Goal: Find contact information: Find contact information

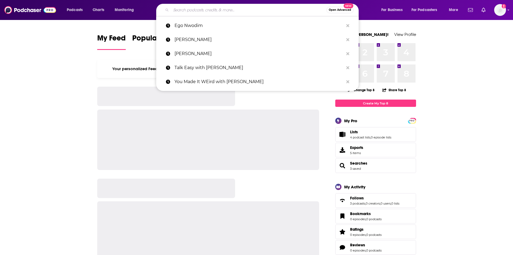
click at [249, 9] on input "Search podcasts, credits, & more..." at bounding box center [248, 10] width 155 height 9
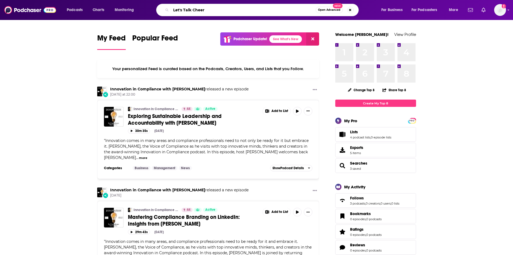
type input "Let's Talk Cheer"
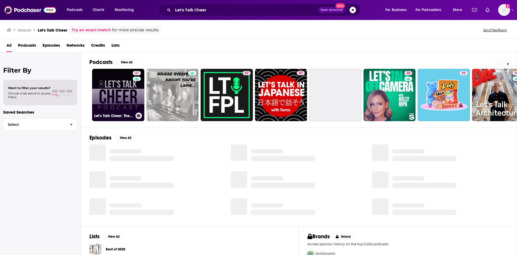
click at [119, 93] on link "47 Let’s Talk Cheer: The Cheerleading Podcast For Parents & Coaches" at bounding box center [118, 95] width 52 height 52
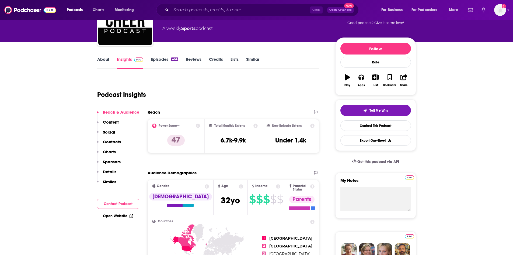
scroll to position [54, 0]
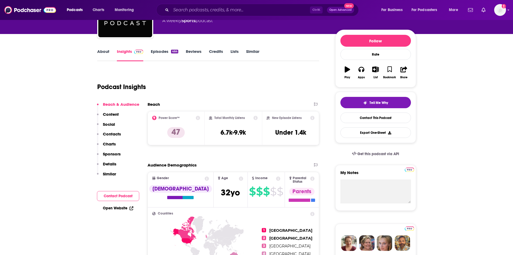
click at [109, 133] on p "Contacts" at bounding box center [112, 133] width 18 height 5
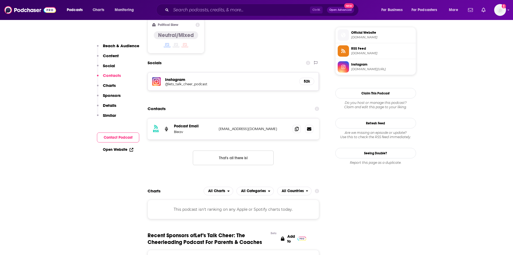
scroll to position [431, 0]
